Goal: Task Accomplishment & Management: Use online tool/utility

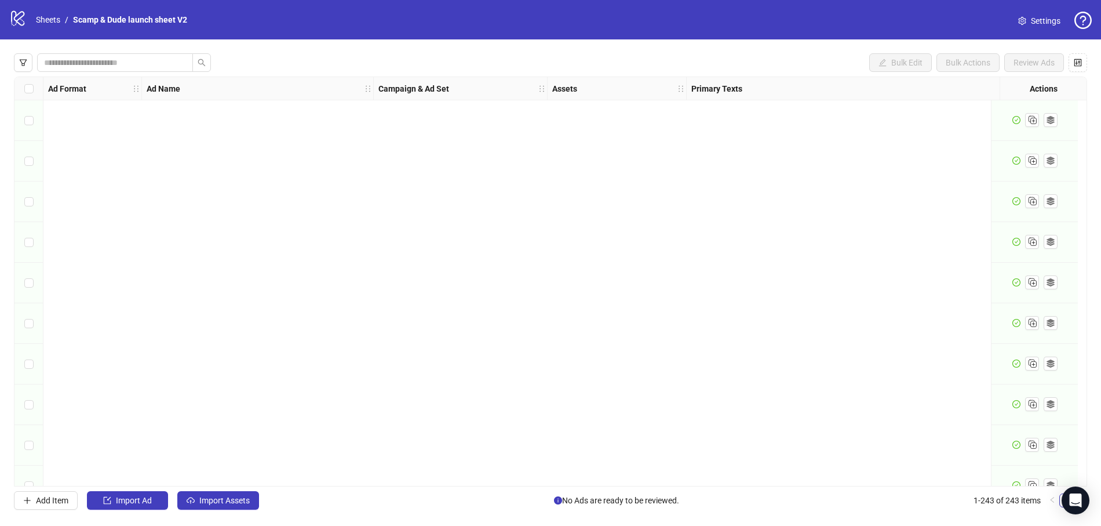
scroll to position [9480, 653]
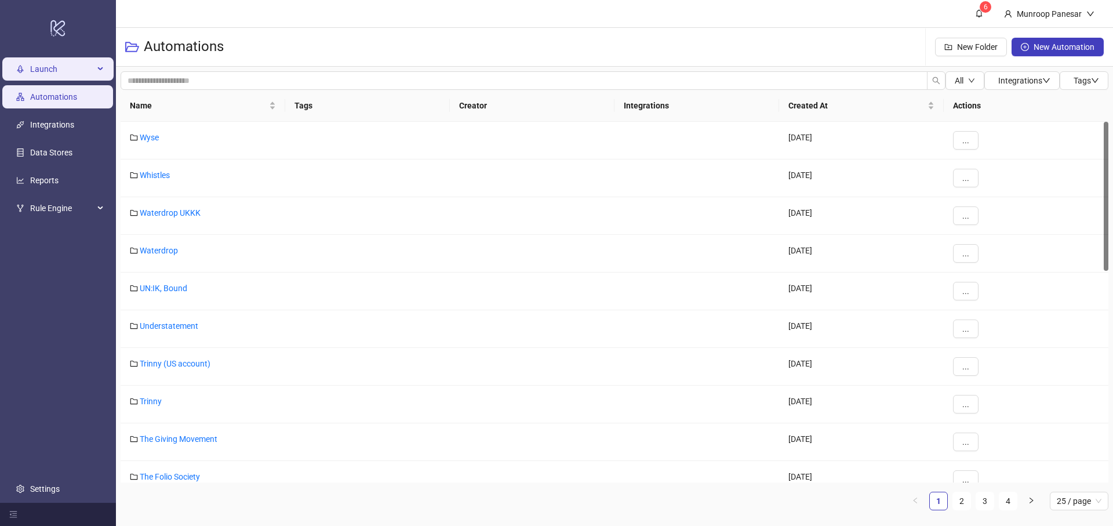
click at [45, 77] on span "Launch" at bounding box center [62, 68] width 64 height 23
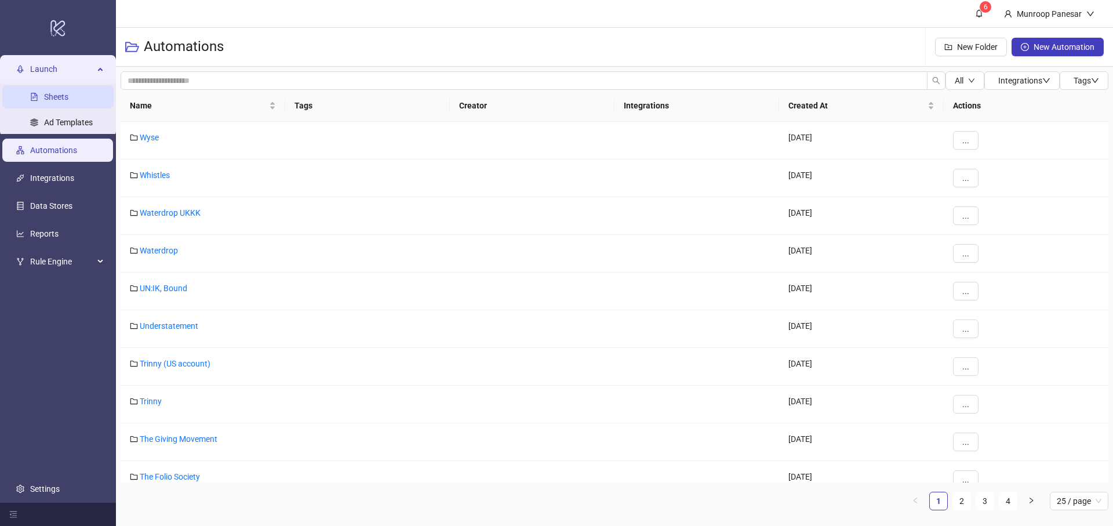
click at [68, 100] on link "Sheets" at bounding box center [56, 96] width 24 height 9
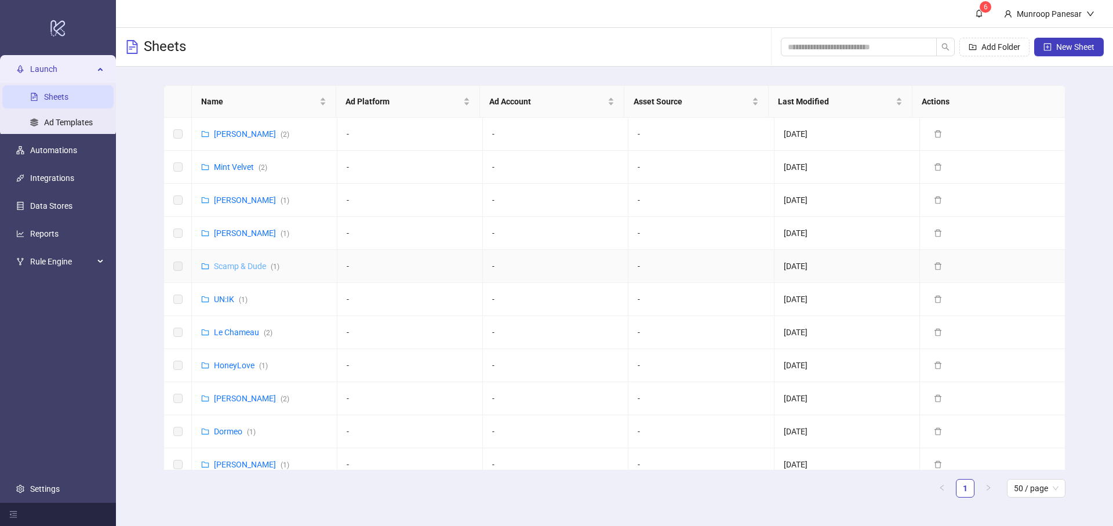
click at [221, 266] on link "Scamp & Dude ( 1 )" at bounding box center [247, 265] width 66 height 9
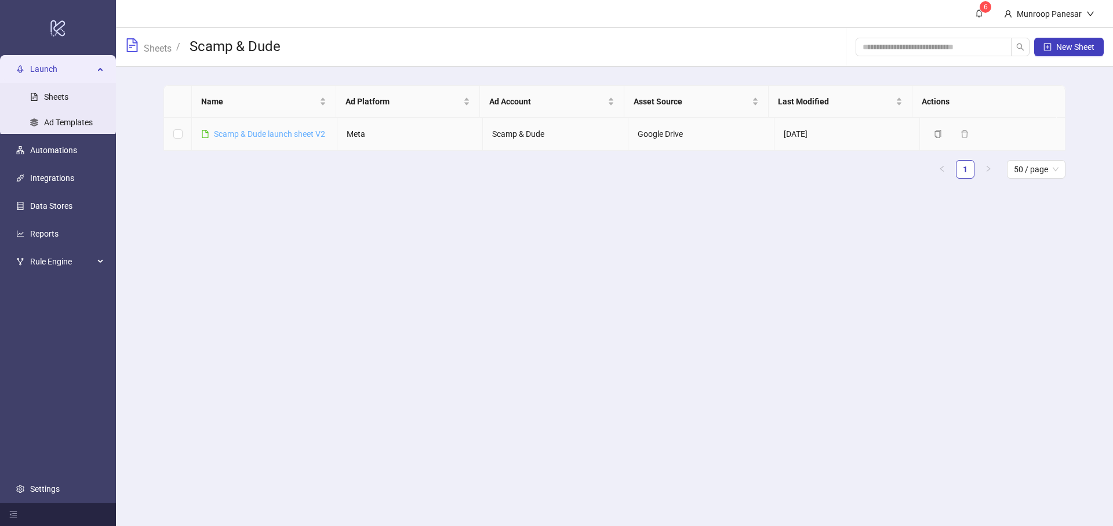
click at [268, 137] on link "Scamp & Dude launch sheet V2" at bounding box center [269, 133] width 111 height 9
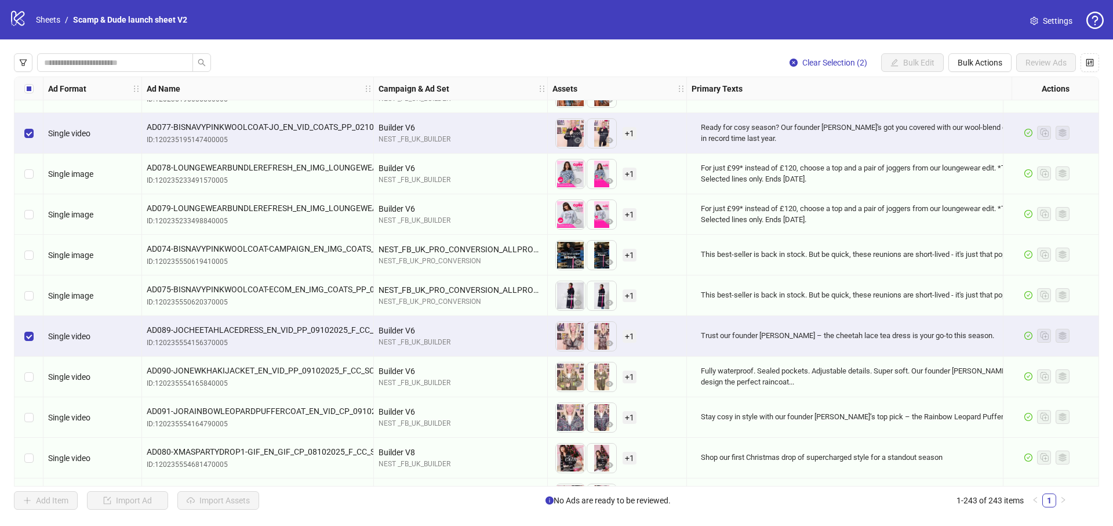
scroll to position [9020, 0]
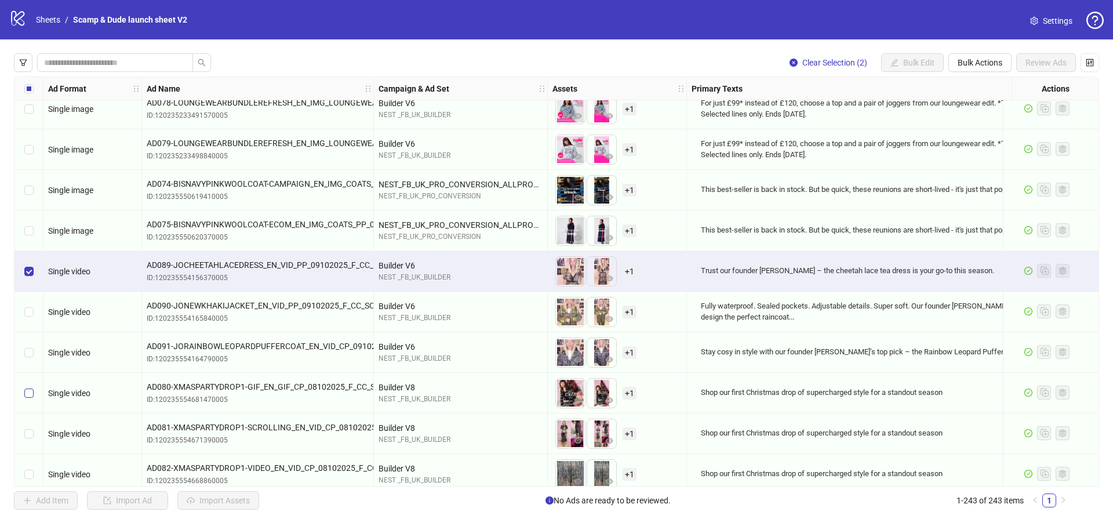
click at [25, 398] on label "Select row 230" at bounding box center [28, 393] width 9 height 13
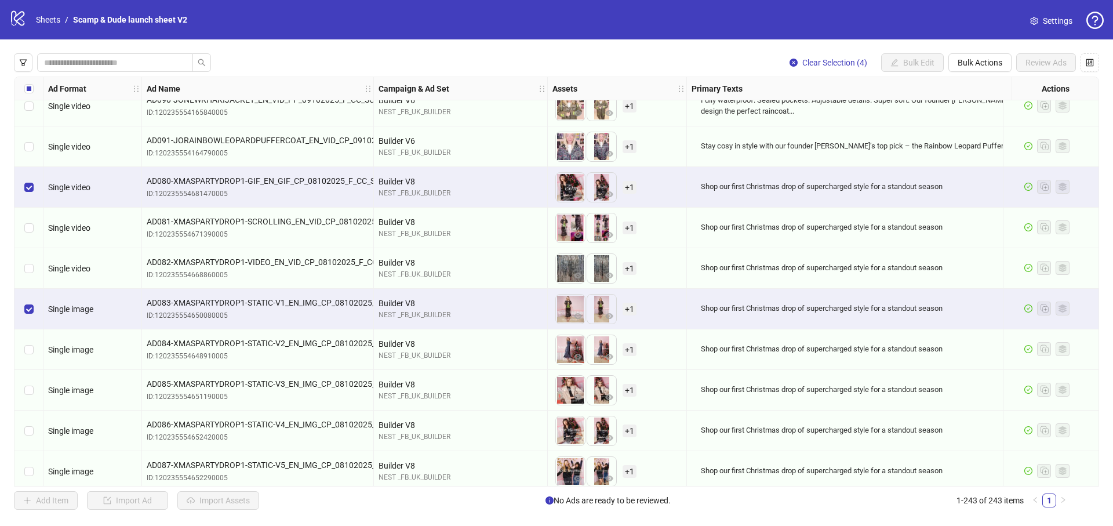
scroll to position [9245, 0]
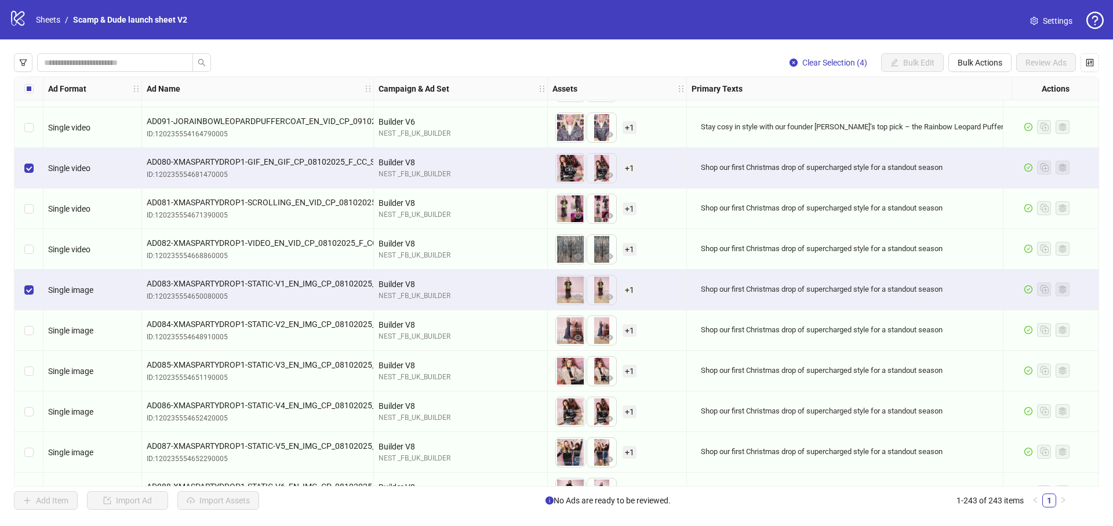
click at [34, 332] on div "Select row 234" at bounding box center [28, 330] width 29 height 41
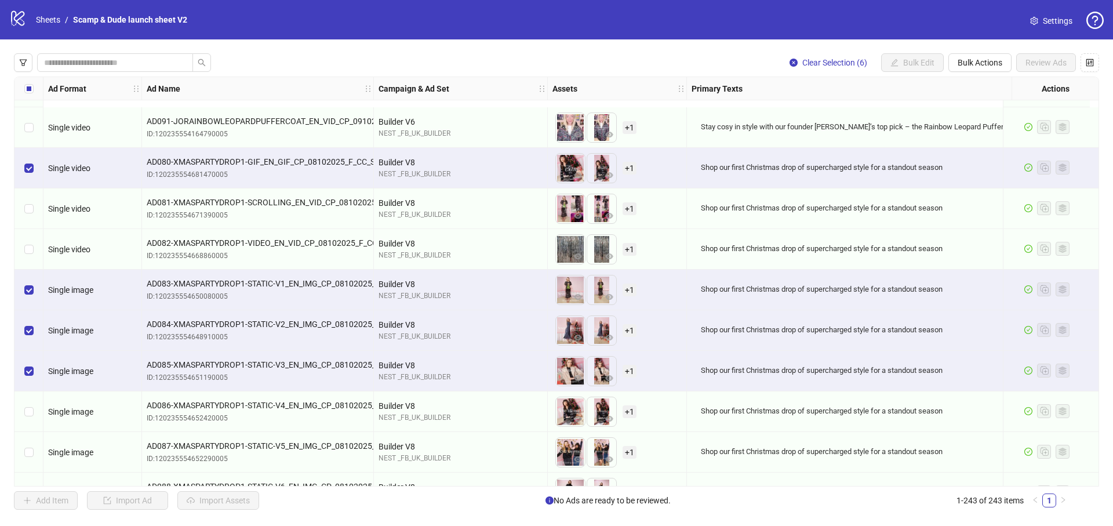
scroll to position [9389, 0]
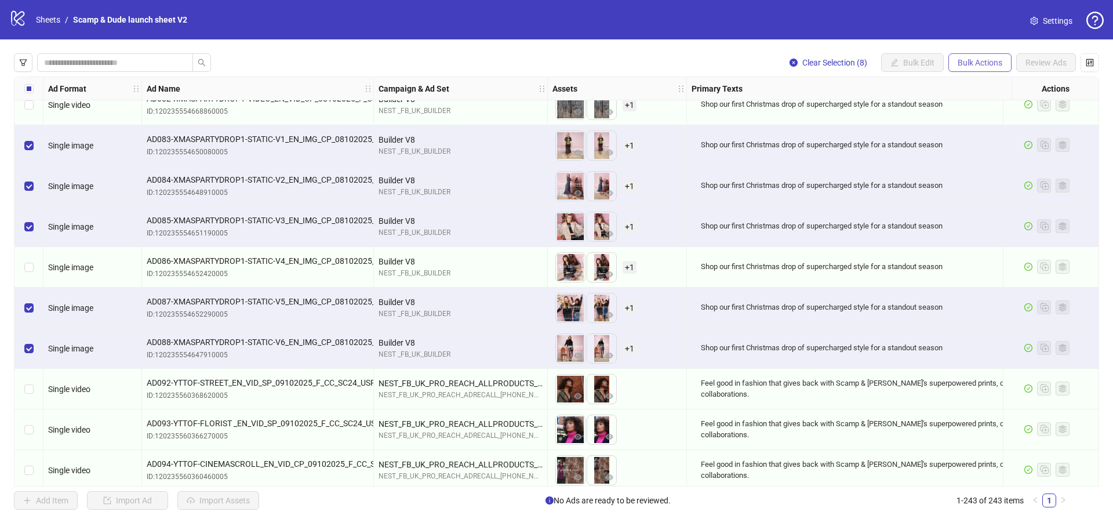
click at [989, 62] on span "Bulk Actions" at bounding box center [980, 62] width 45 height 9
click at [972, 121] on span "Duplicate with assets" at bounding box center [996, 123] width 79 height 13
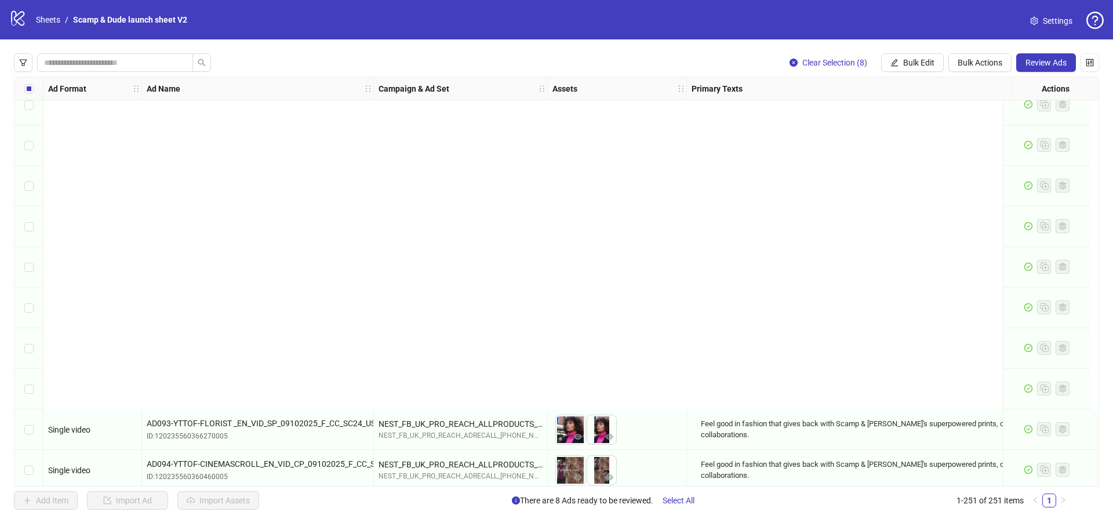
scroll to position [9805, 0]
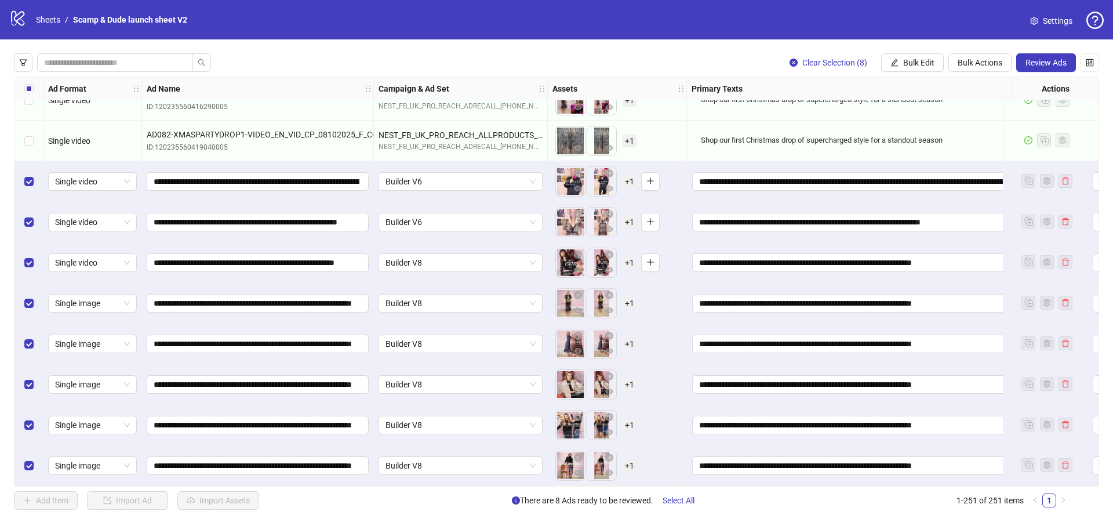
click at [34, 218] on div "Select row 245" at bounding box center [28, 222] width 29 height 41
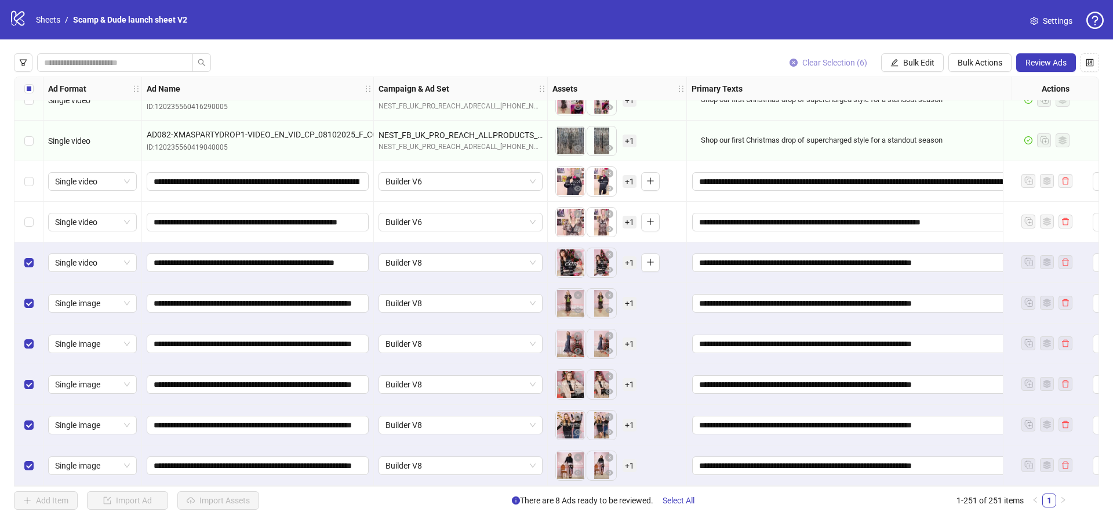
click at [816, 64] on span "Clear Selection (6)" at bounding box center [834, 62] width 65 height 9
click at [903, 66] on span "Bulk Edit" at bounding box center [918, 62] width 31 height 9
click at [907, 128] on span "Campaign & Ad Set" at bounding box center [923, 123] width 69 height 13
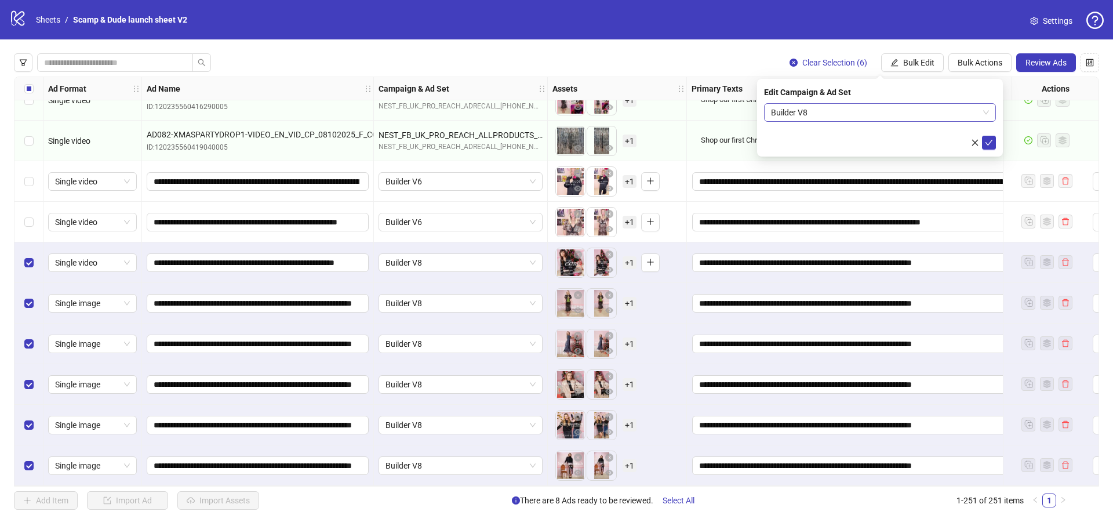
click at [772, 121] on span "Builder V8" at bounding box center [880, 112] width 218 height 17
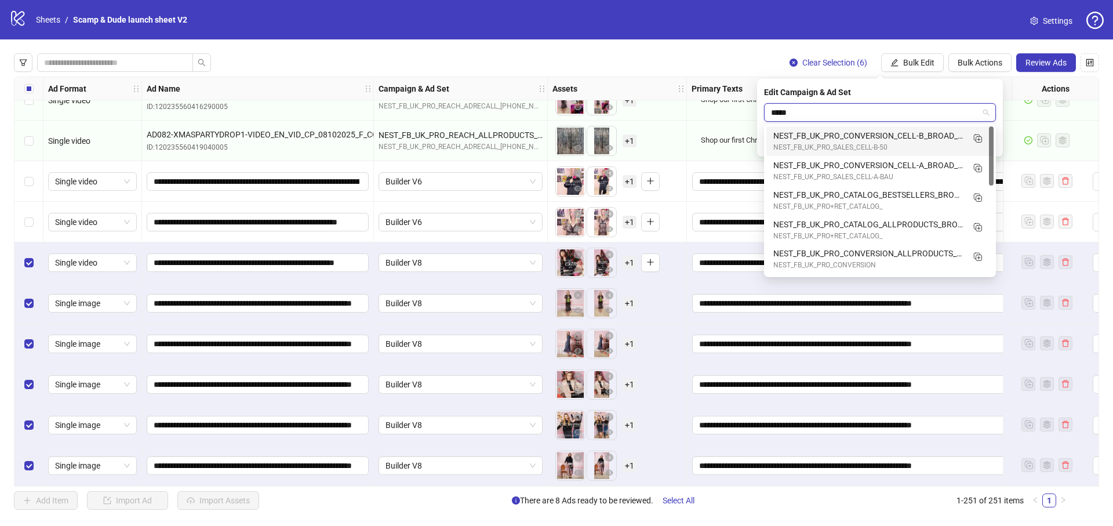
type input "******"
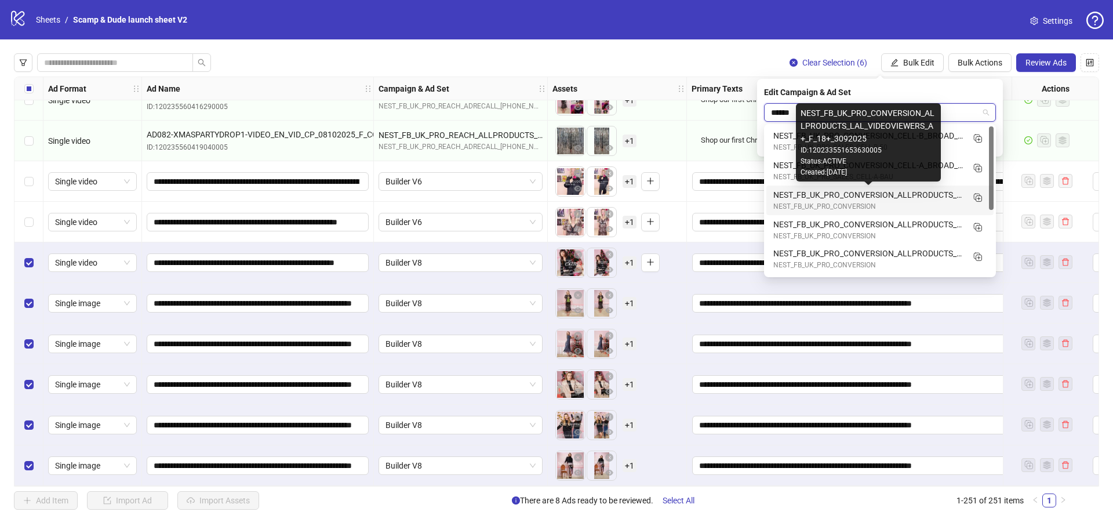
click at [814, 194] on div "NEST_FB_UK_PRO_CONVERSION_ALLPRODUCTS_LAL_VIDEOVIEWERS_A+_F_18+_3092025" at bounding box center [868, 194] width 190 height 13
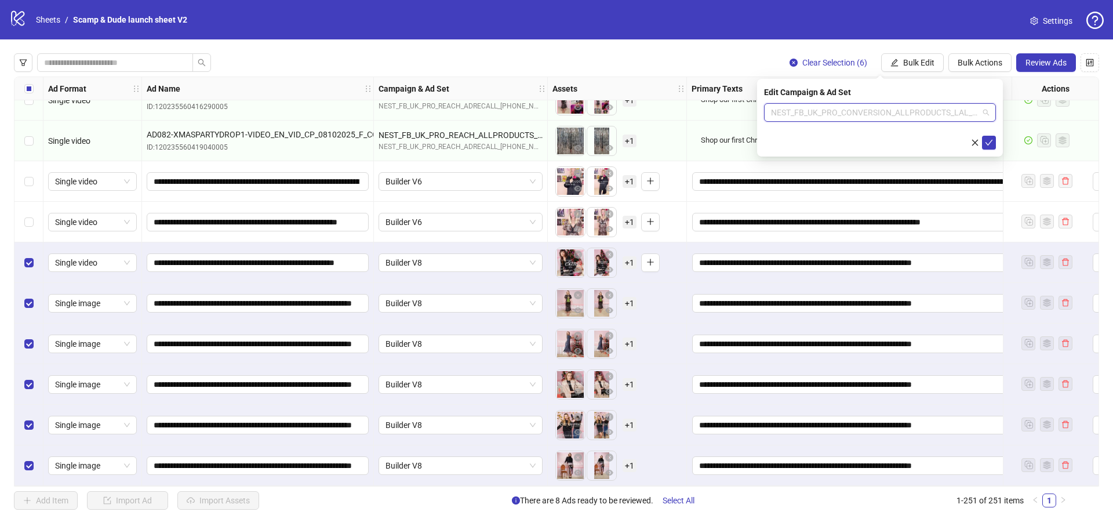
click at [859, 111] on span "NEST_FB_UK_PRO_CONVERSION_ALLPRODUCTS_LAL_VIDEOVIEWERS_A+_F_18+_3092025" at bounding box center [880, 112] width 218 height 17
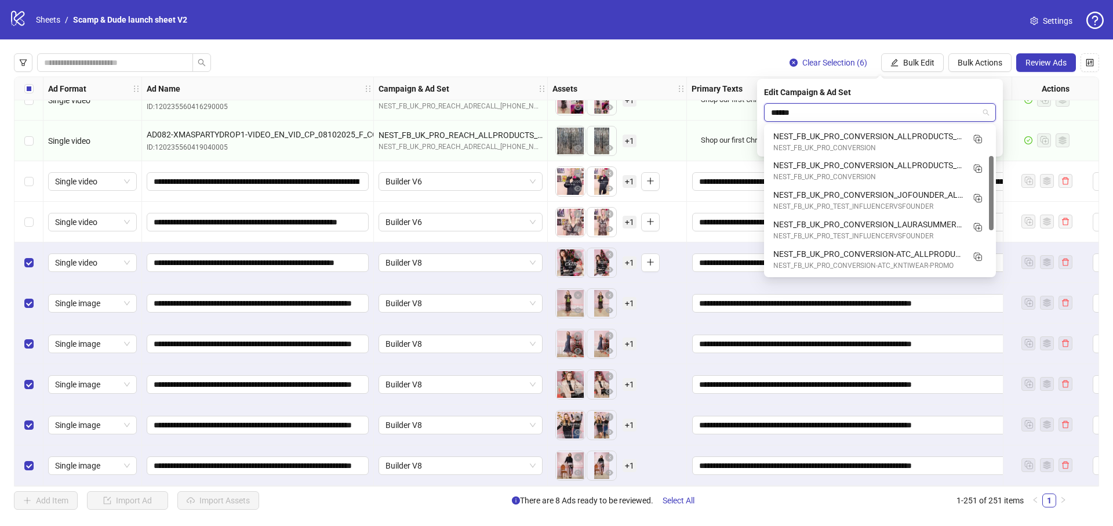
scroll to position [59, 0]
type input "********"
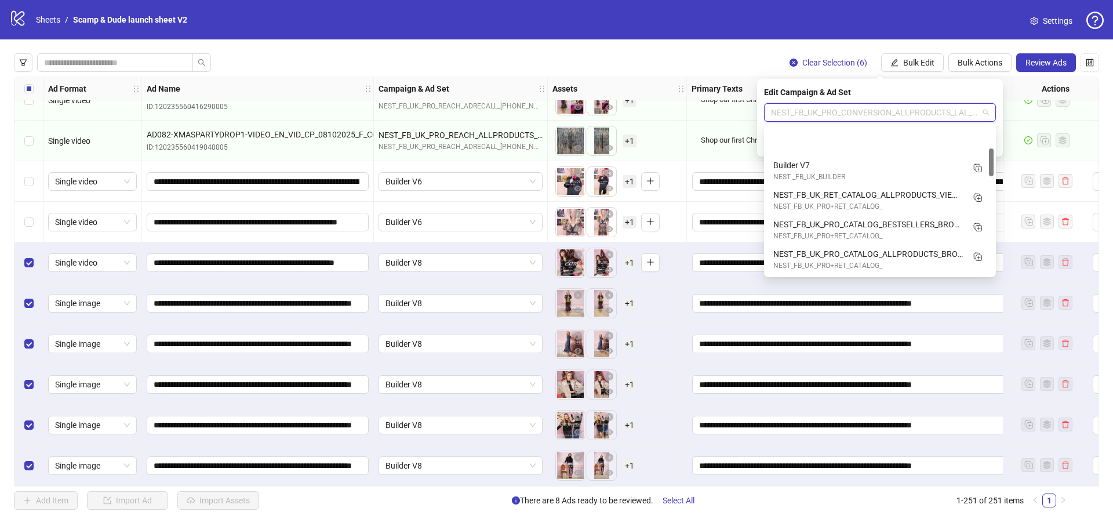
click at [884, 112] on span "NEST_FB_UK_PRO_CONVERSION_ALLPRODUCTS_LAL_VIDEOVIEWERS_A+_F_18+_3092025" at bounding box center [880, 112] width 218 height 17
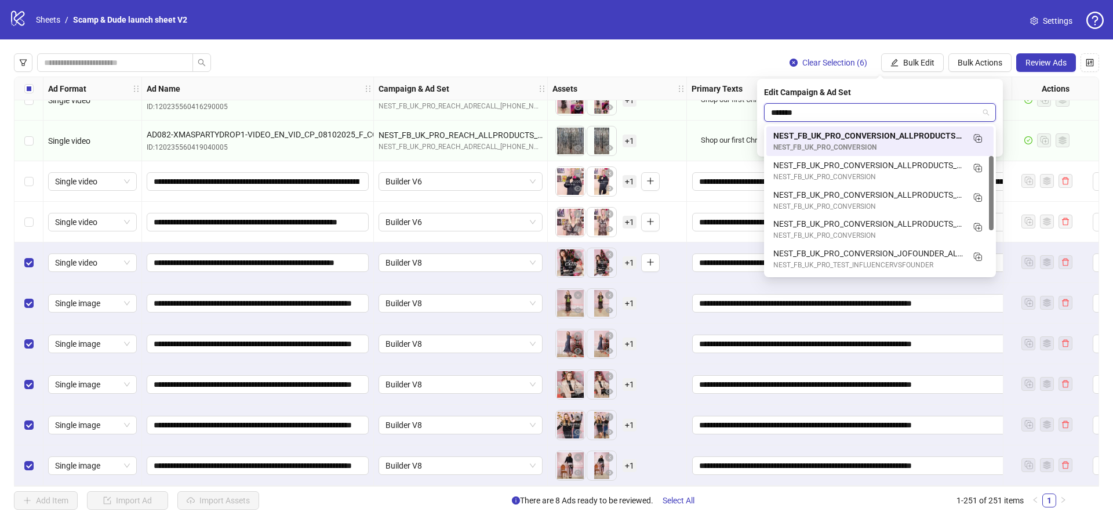
type input "********"
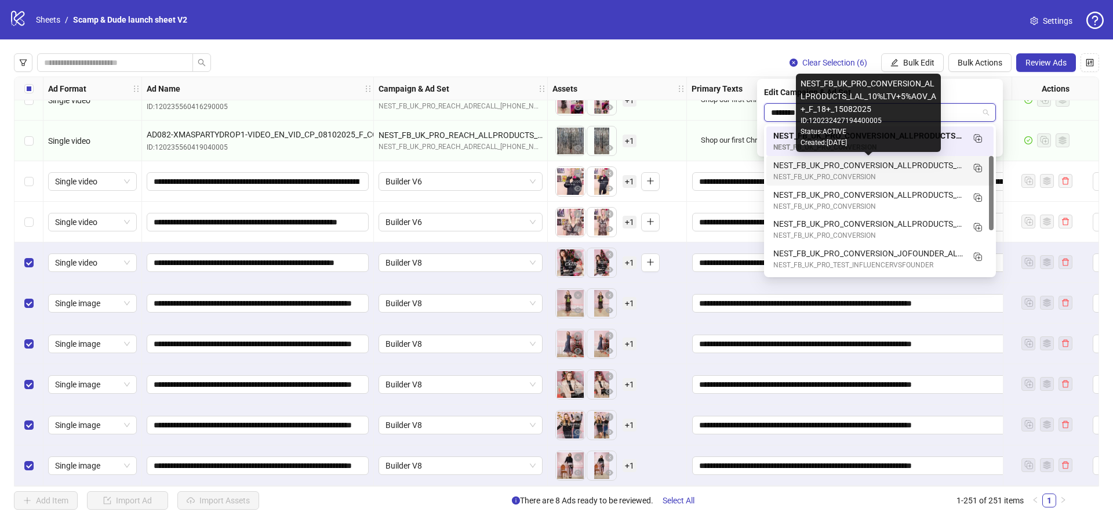
click at [874, 165] on div "NEST_FB_UK_PRO_CONVERSION_ALLPRODUCTS_LAL_10%LTV+5%AOV_A+_F_18+_15082025" at bounding box center [868, 165] width 190 height 13
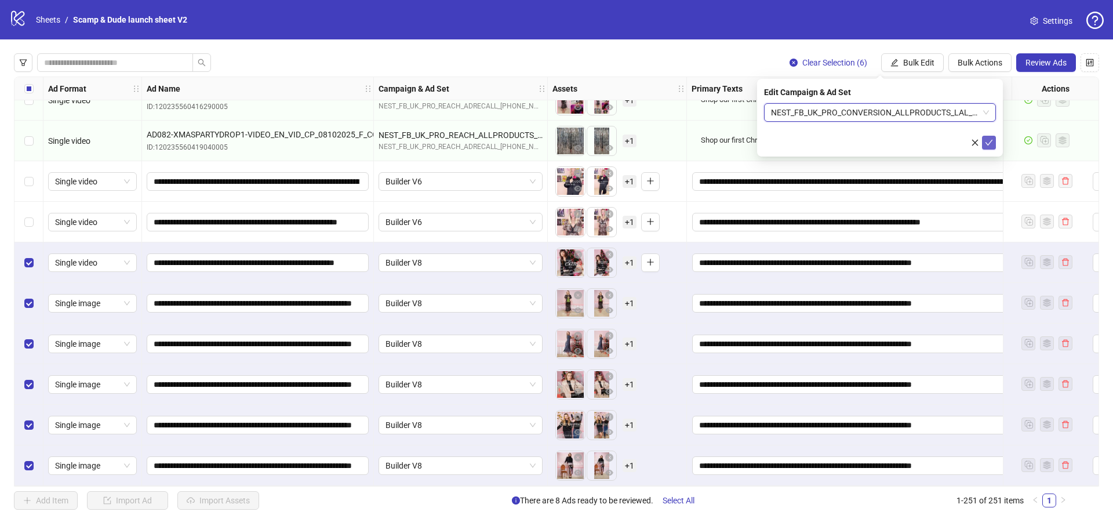
click at [989, 139] on icon "check" at bounding box center [989, 143] width 8 height 8
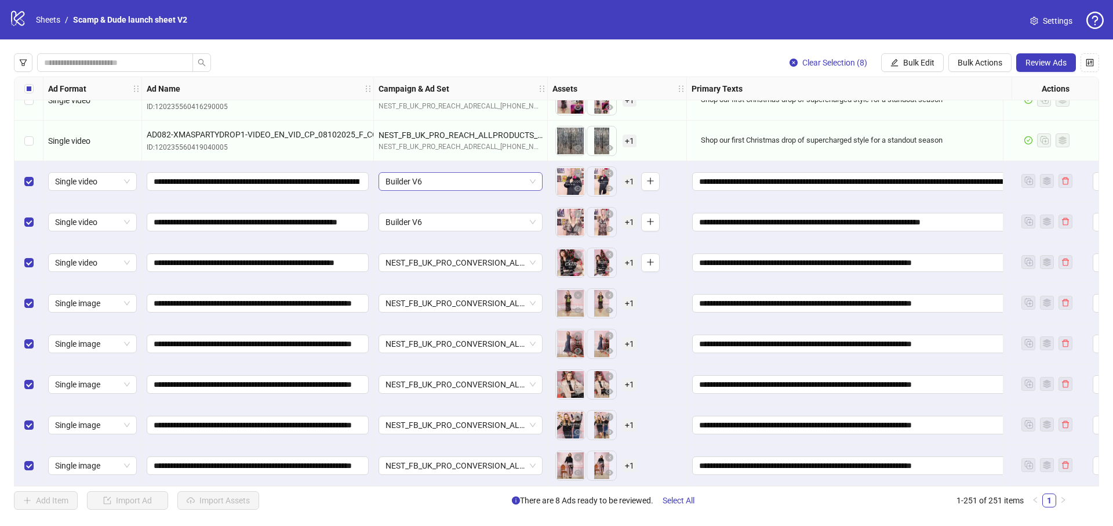
click at [515, 173] on span "Builder V6" at bounding box center [461, 181] width 150 height 17
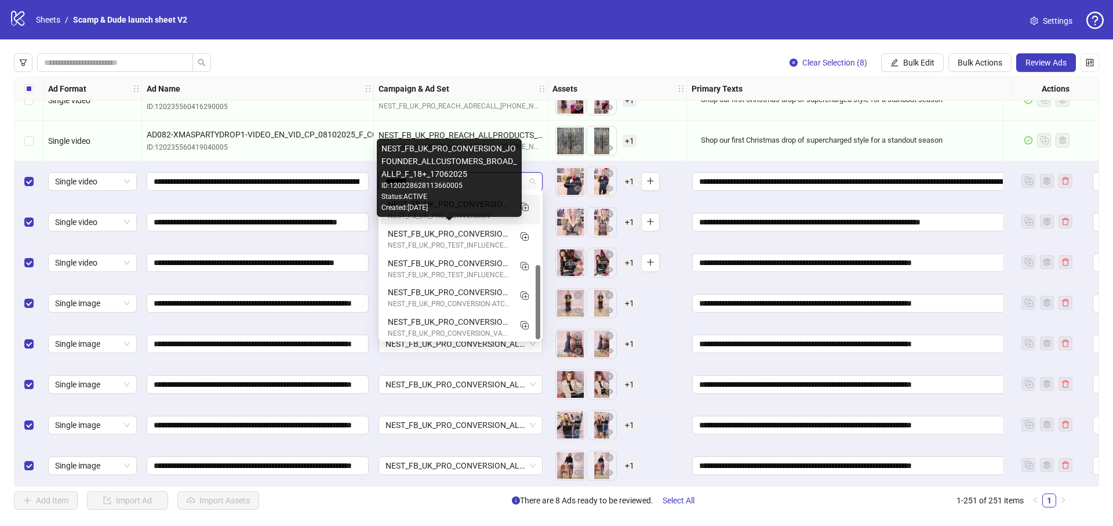
scroll to position [147, 0]
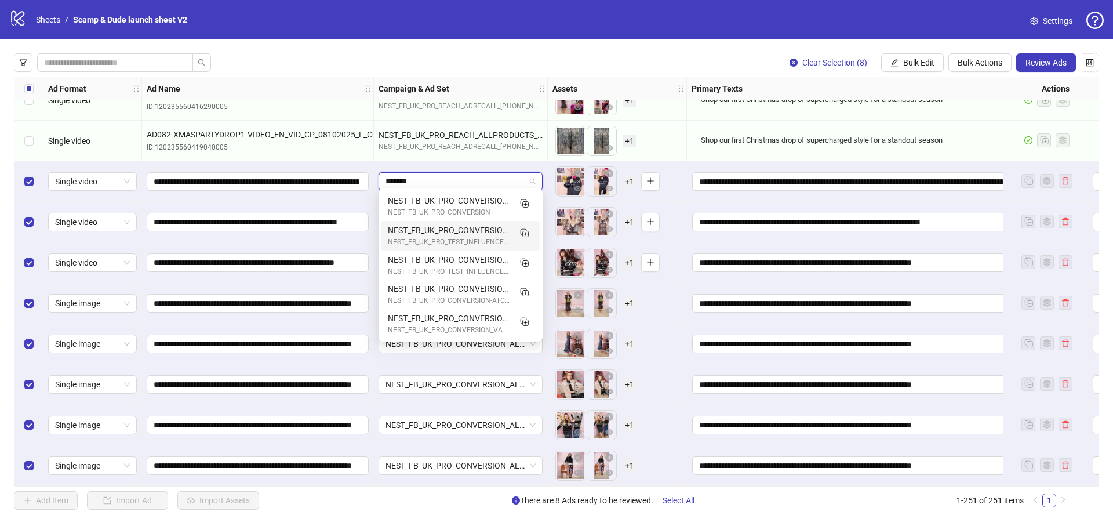
type input "*******"
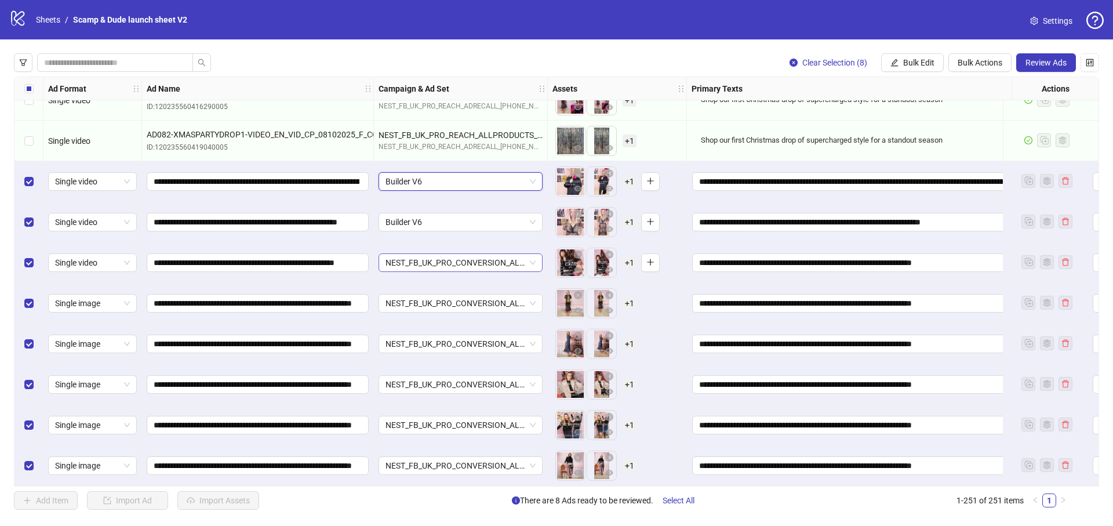
click at [498, 261] on span "NEST_FB_UK_PRO_CONVERSION_ALLPRODUCTS_LAL_10%LTV+5%AOV_A+_F_18+_15082025" at bounding box center [461, 262] width 150 height 17
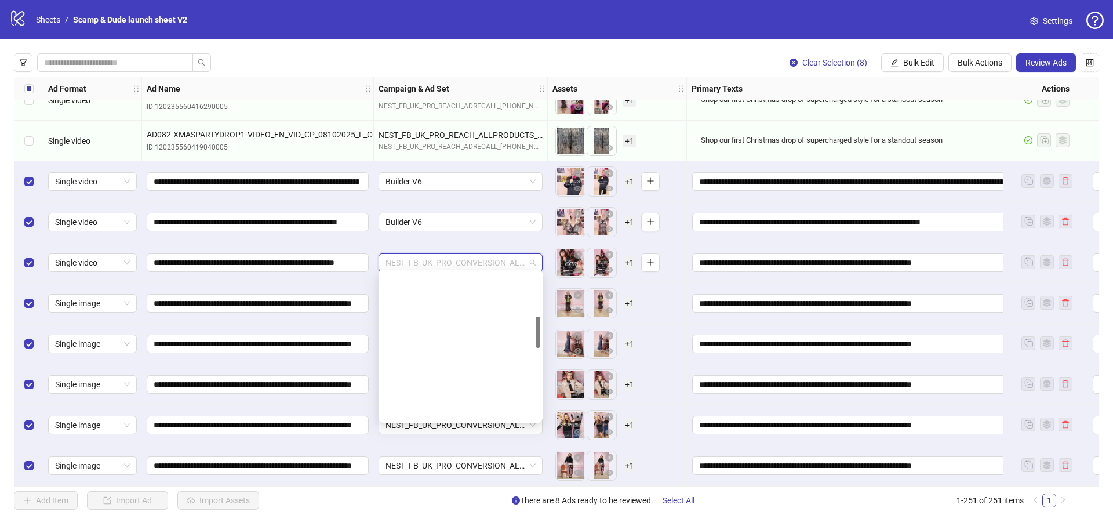
scroll to position [206, 0]
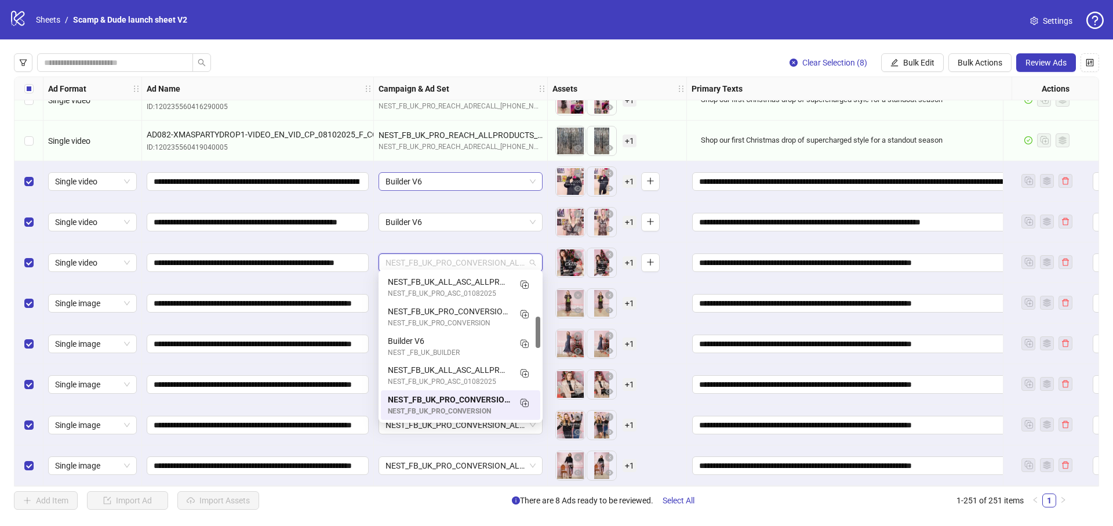
click at [494, 178] on span "Builder V6" at bounding box center [461, 181] width 150 height 17
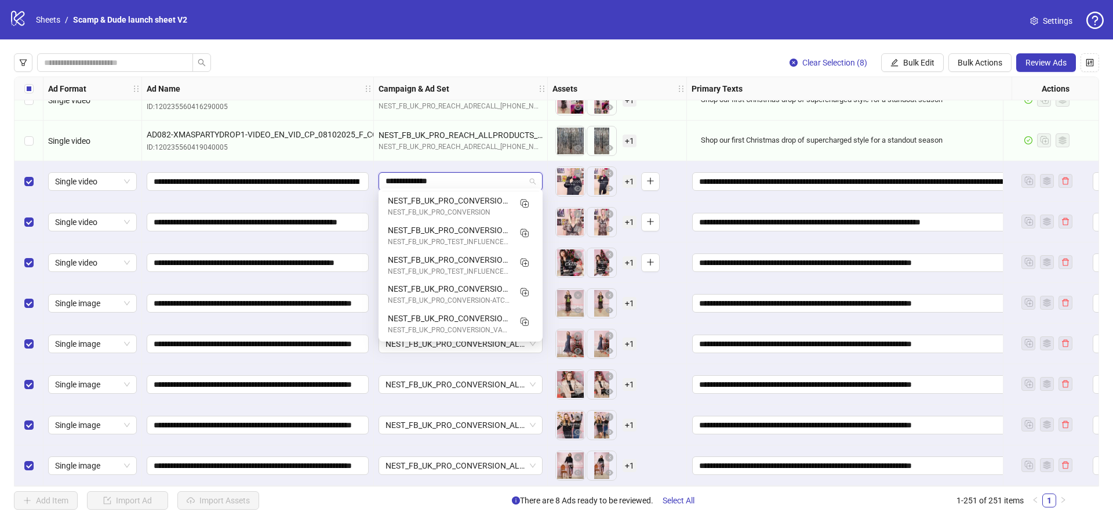
click at [391, 177] on input "**********" at bounding box center [456, 181] width 140 height 17
type input "**********"
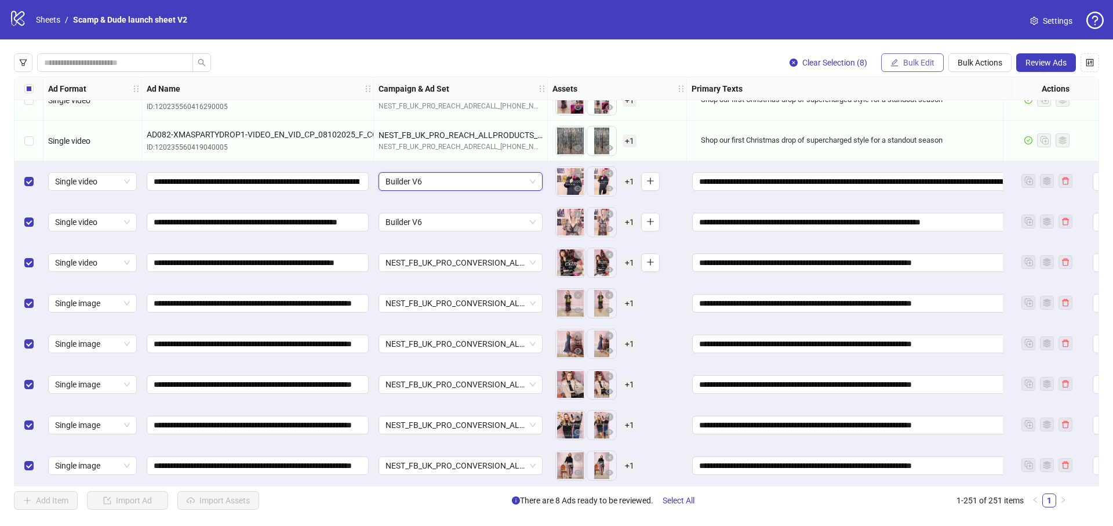
click at [890, 60] on icon "edit" at bounding box center [894, 63] width 8 height 8
click at [901, 118] on span "Campaign & Ad Set" at bounding box center [923, 123] width 69 height 13
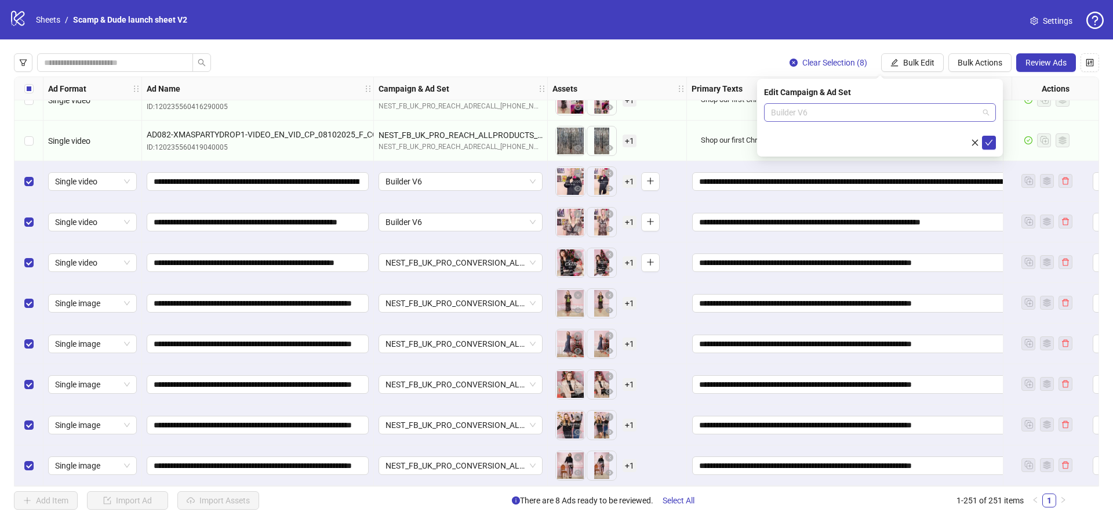
click at [850, 118] on span "Builder V6" at bounding box center [880, 112] width 218 height 17
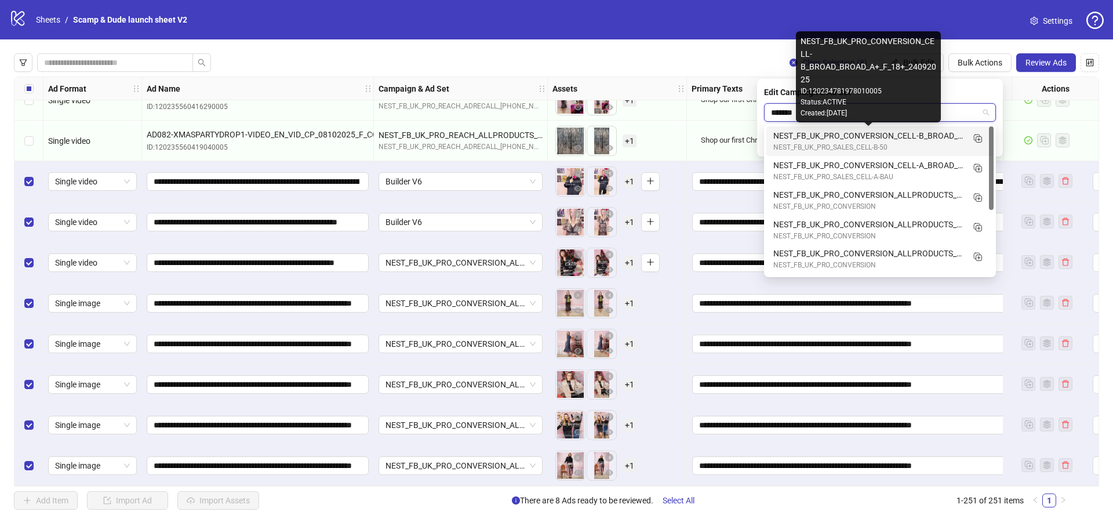
type input "********"
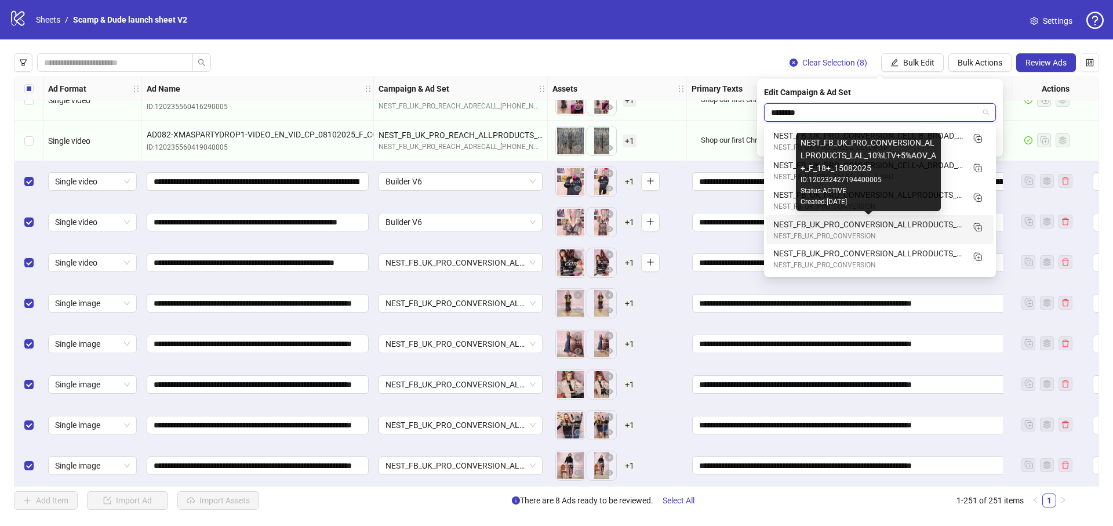
click at [917, 221] on div "NEST_FB_UK_PRO_CONVERSION_ALLPRODUCTS_LAL_10%LTV+5%AOV_A+_F_18+_15082025" at bounding box center [868, 224] width 190 height 13
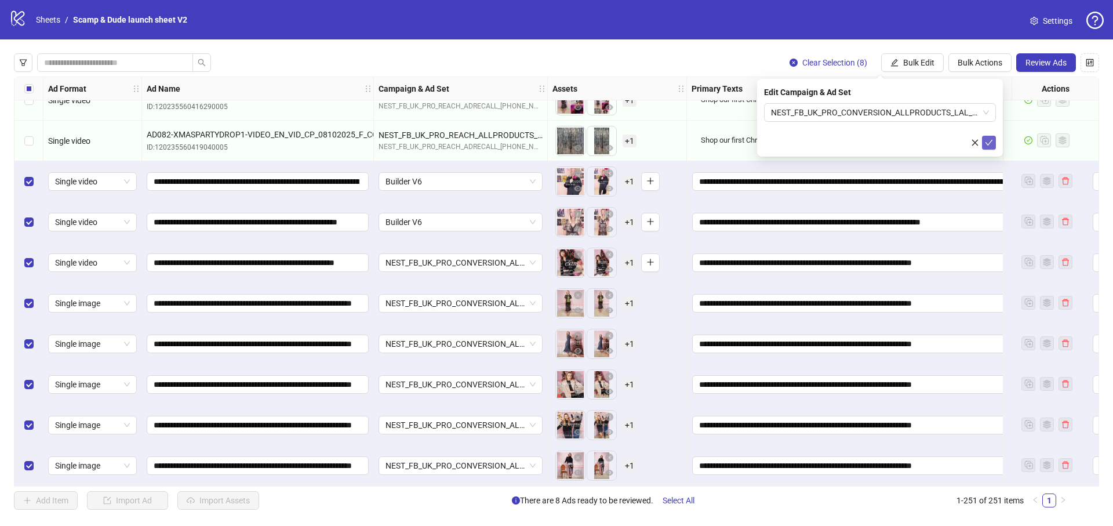
click at [990, 137] on button "submit" at bounding box center [989, 143] width 14 height 14
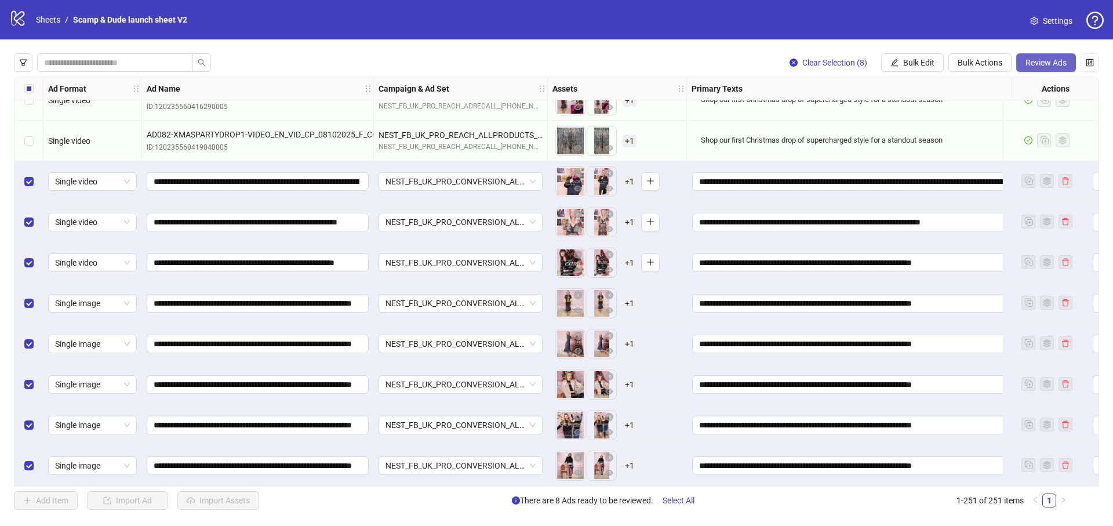
click at [1052, 66] on span "Review Ads" at bounding box center [1045, 62] width 41 height 9
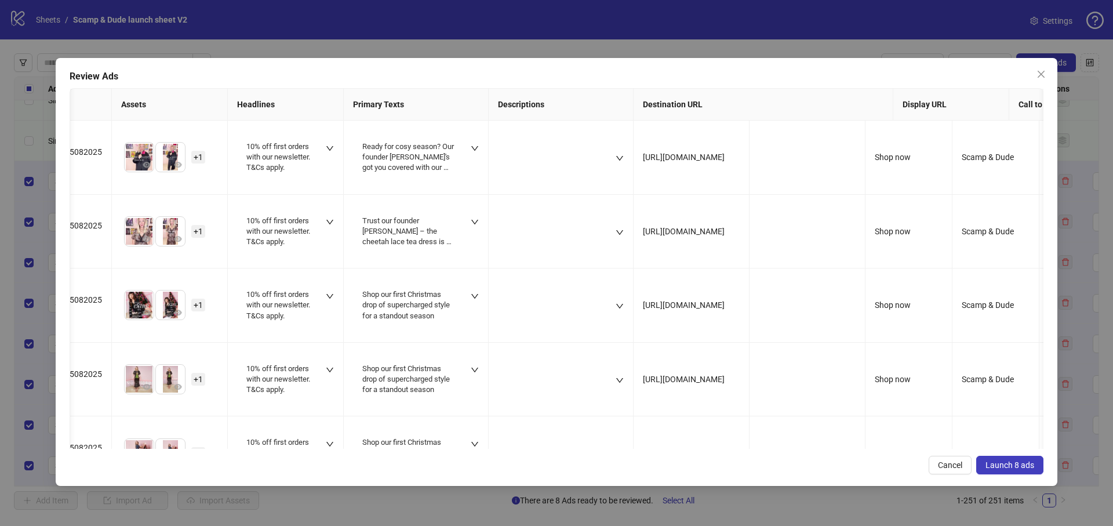
scroll to position [0, 0]
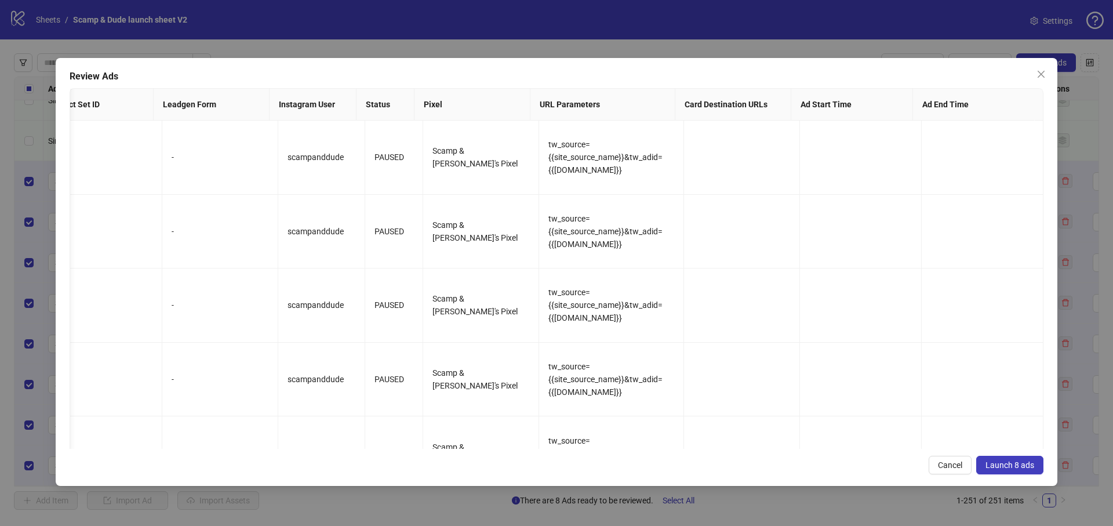
click at [1017, 461] on span "Launch 8 ads" at bounding box center [1009, 464] width 49 height 9
